Goal: Information Seeking & Learning: Learn about a topic

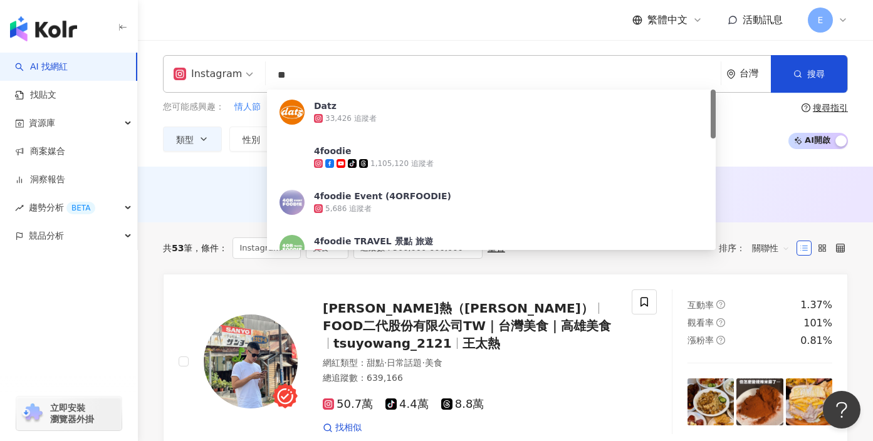
type input "*"
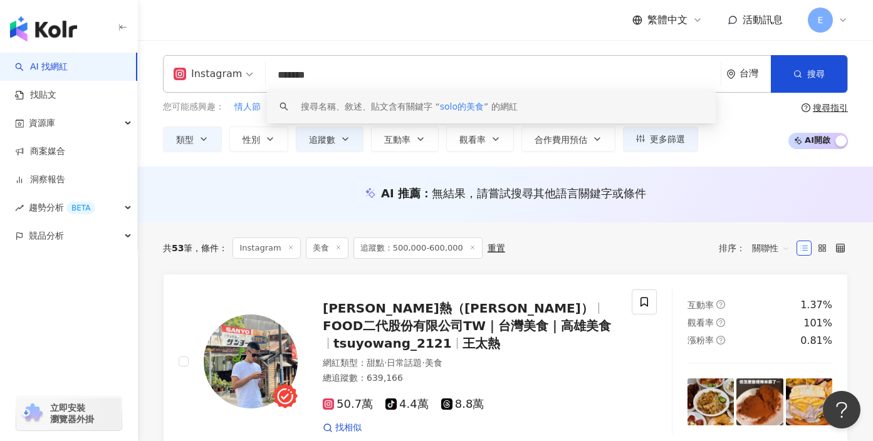
click at [303, 76] on input "*******" at bounding box center [493, 75] width 445 height 24
drag, startPoint x: 316, startPoint y: 73, endPoint x: 265, endPoint y: 73, distance: 51.4
click at [265, 73] on div "Instagram ****** 台灣 搜尋 keyword 搜尋名稱、敘述、貼文含有關鍵字 “ solo美食 ” 的網紅" at bounding box center [505, 74] width 685 height 38
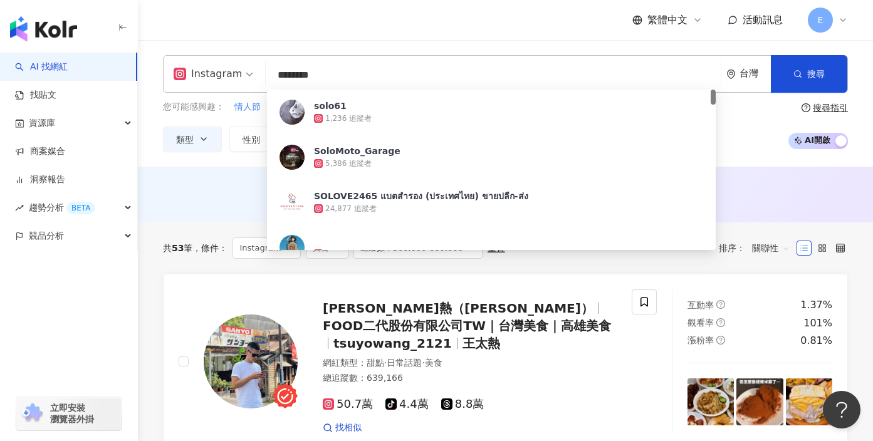
type input "*******"
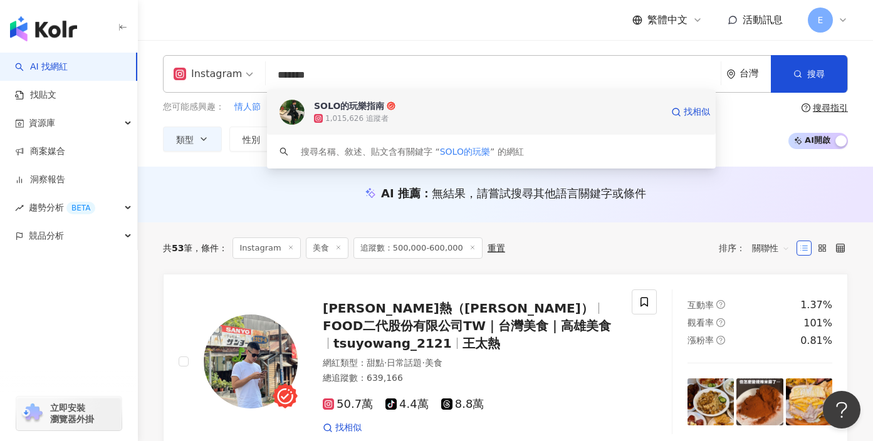
click at [326, 103] on div "SOLO的玩樂指南" at bounding box center [349, 106] width 70 height 13
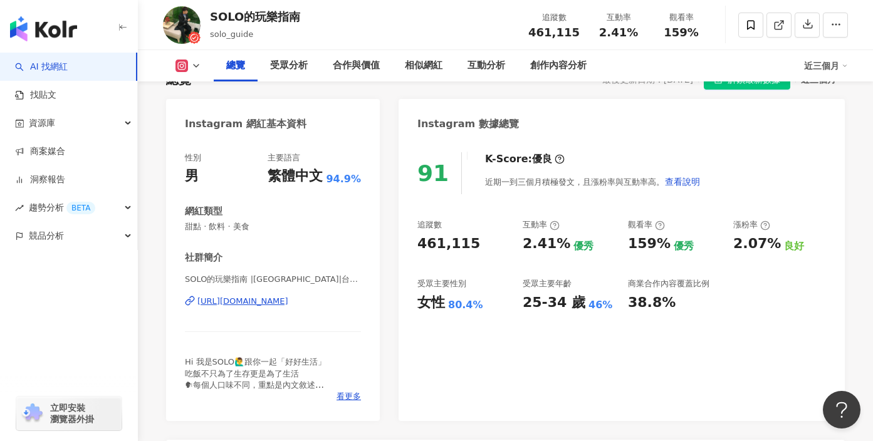
scroll to position [104, 0]
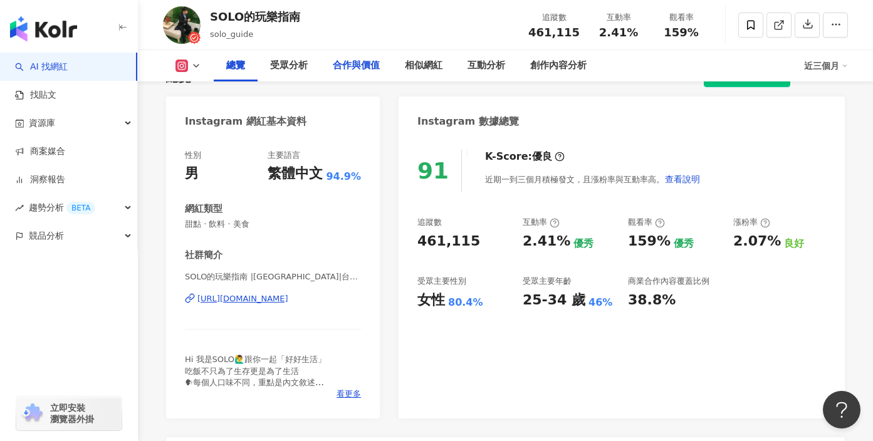
click at [349, 57] on div "合作與價值" at bounding box center [356, 65] width 72 height 31
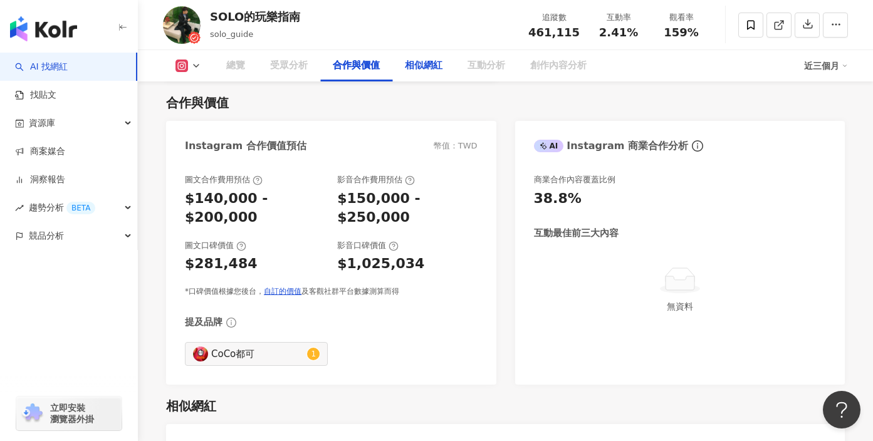
click at [430, 68] on div "相似網紅" at bounding box center [424, 65] width 38 height 15
click at [478, 68] on div "互動分析" at bounding box center [487, 65] width 38 height 15
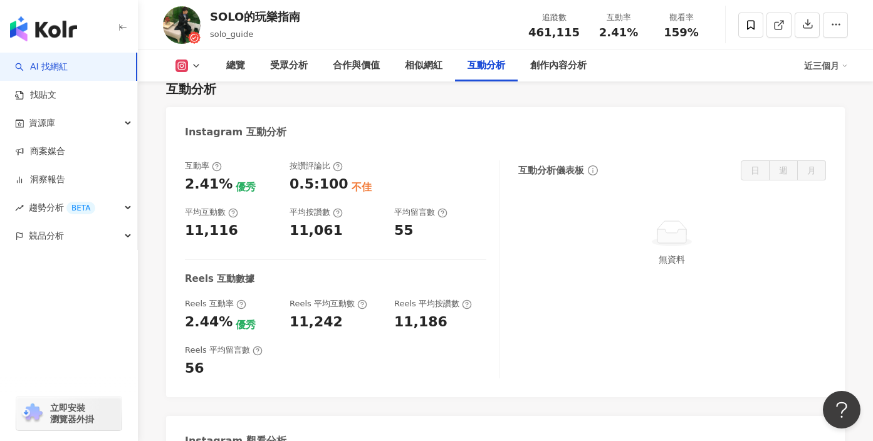
scroll to position [2389, 0]
drag, startPoint x: 330, startPoint y: 310, endPoint x: 290, endPoint y: 310, distance: 40.7
click at [290, 312] on div "11,242" at bounding box center [316, 321] width 53 height 19
copy div "11,242"
click at [333, 344] on div "Reels 平均留言數 56" at bounding box center [336, 361] width 302 height 34
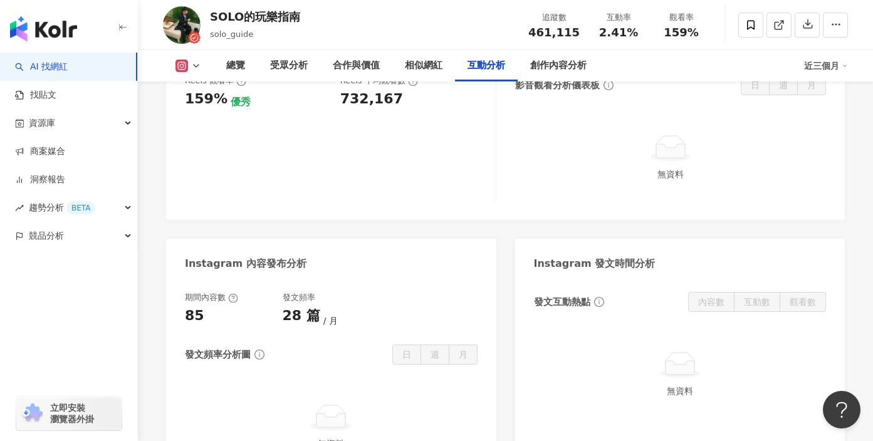
scroll to position [2684, 0]
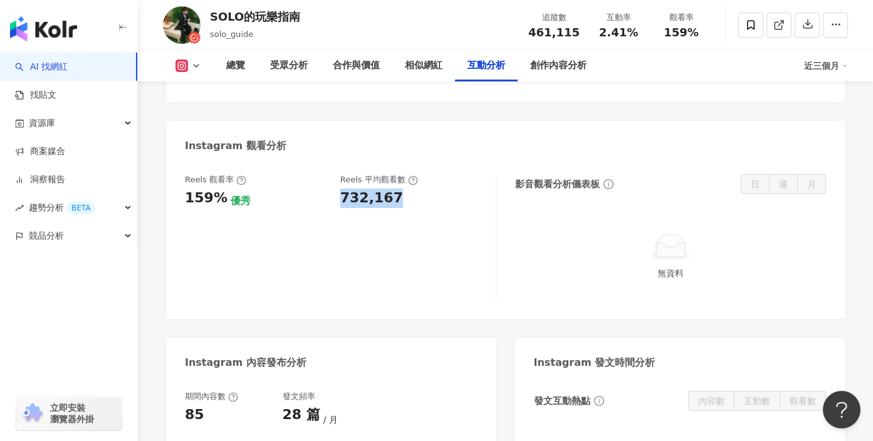
drag, startPoint x: 389, startPoint y: 183, endPoint x: 337, endPoint y: 179, distance: 52.8
click at [337, 179] on div "Reels 觀看率 159% 優秀 Reels 平均觀看數 732,167" at bounding box center [334, 191] width 298 height 34
copy div "732,167"
